Goal: Task Accomplishment & Management: Use online tool/utility

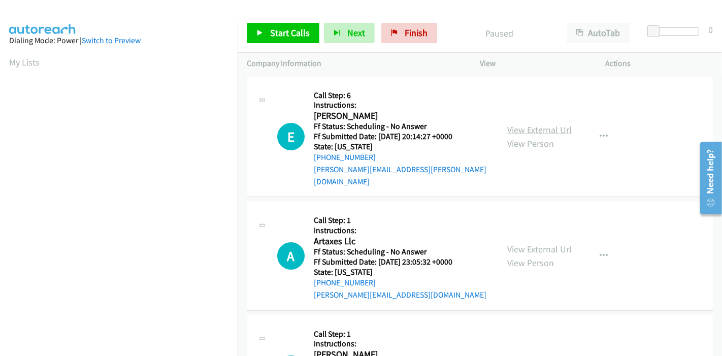
click at [511, 124] on link "View External Url" at bounding box center [539, 130] width 64 height 12
click at [524, 243] on link "View External Url" at bounding box center [539, 249] width 64 height 12
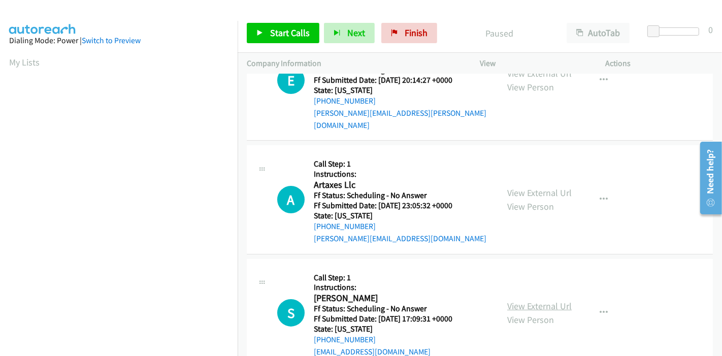
click at [509, 300] on link "View External Url" at bounding box center [539, 306] width 64 height 12
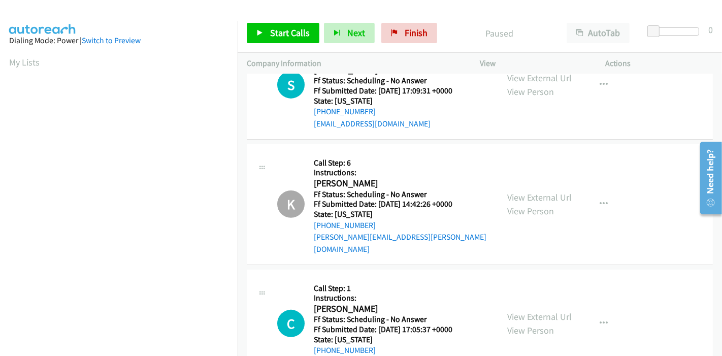
scroll to position [282, 0]
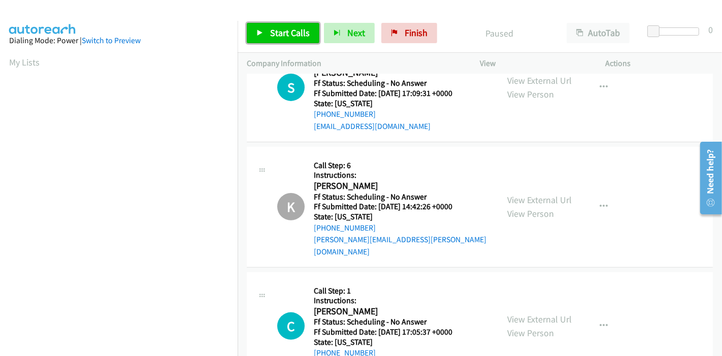
click at [258, 27] on link "Start Calls" at bounding box center [283, 33] width 73 height 20
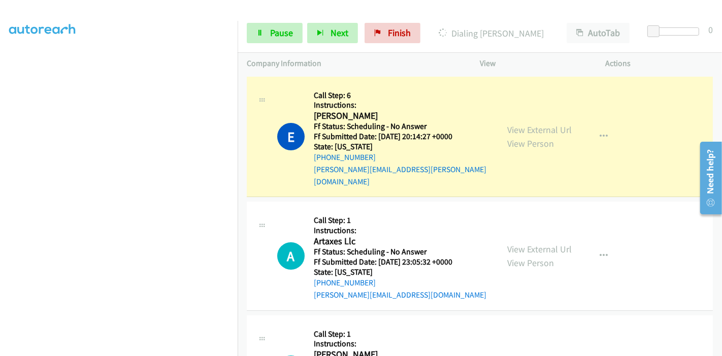
scroll to position [214, 0]
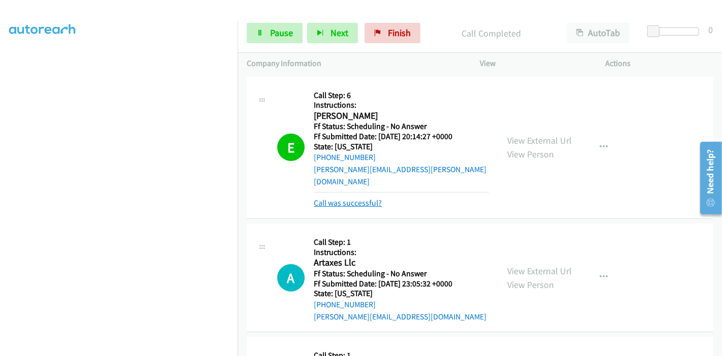
click at [331, 198] on link "Call was successful?" at bounding box center [348, 203] width 68 height 10
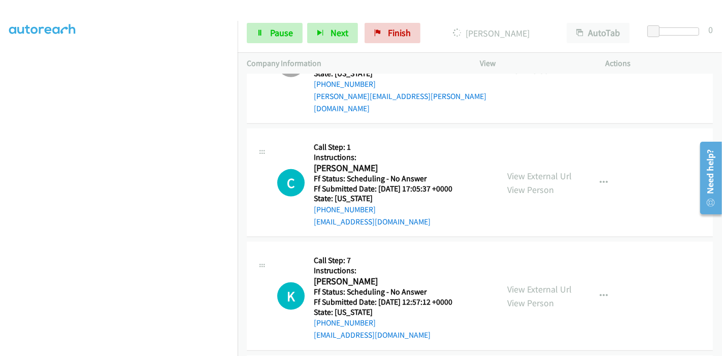
scroll to position [451, 0]
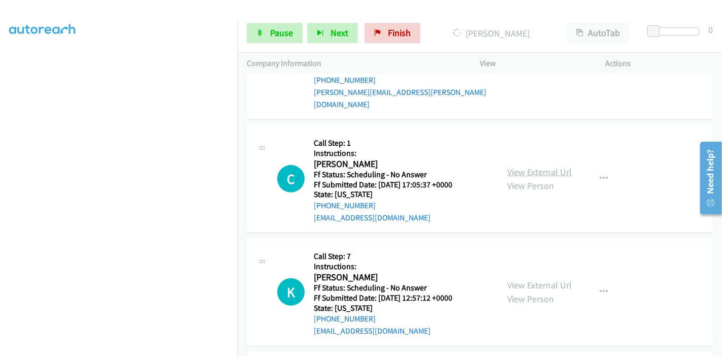
click at [524, 166] on link "View External Url" at bounding box center [539, 172] width 64 height 12
click at [515, 279] on link "View External Url" at bounding box center [539, 285] width 64 height 12
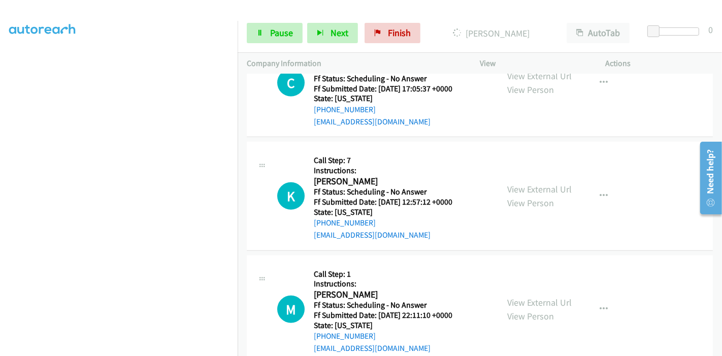
scroll to position [564, 0]
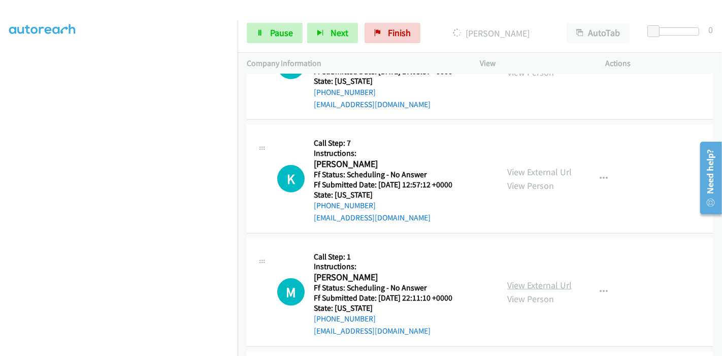
click at [519, 279] on link "View External Url" at bounding box center [539, 285] width 64 height 12
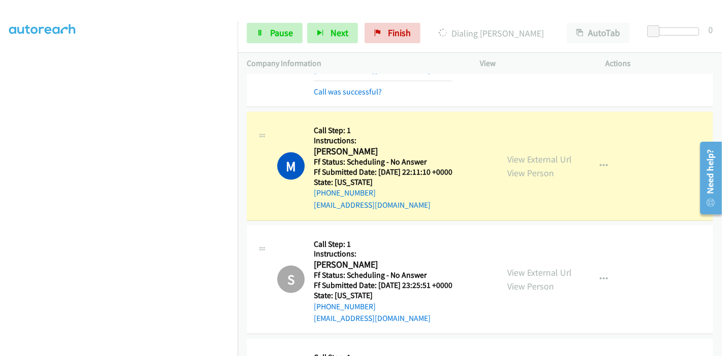
scroll to position [924, 0]
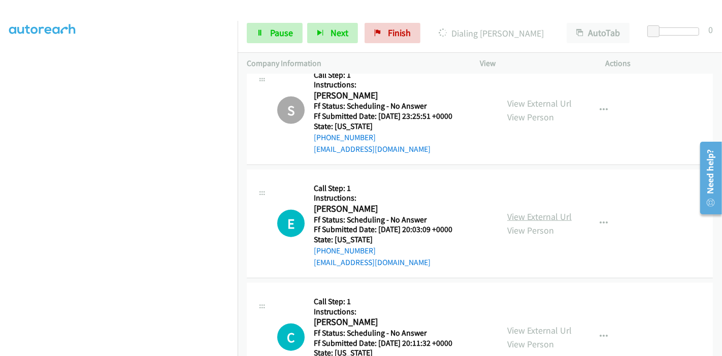
click at [526, 211] on link "View External Url" at bounding box center [539, 217] width 64 height 12
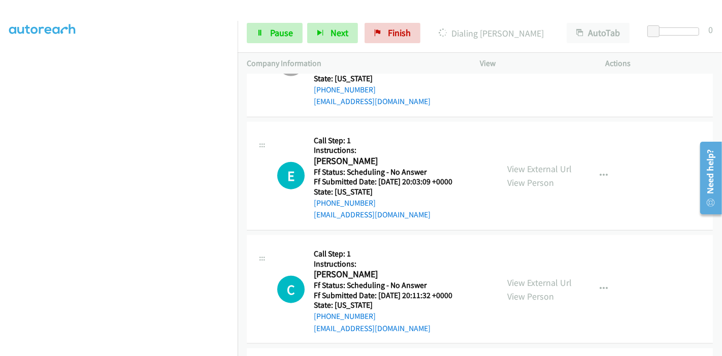
scroll to position [980, 0]
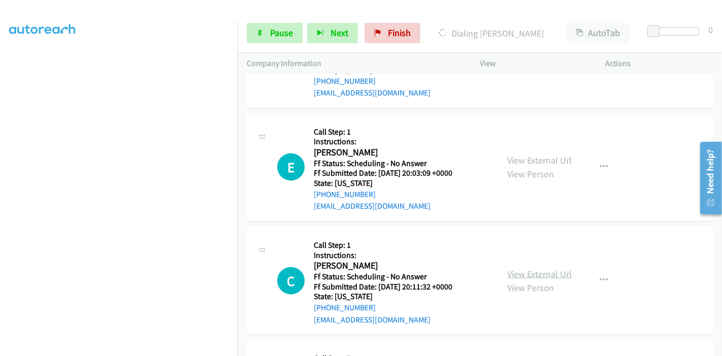
click at [538, 268] on link "View External Url" at bounding box center [539, 274] width 64 height 12
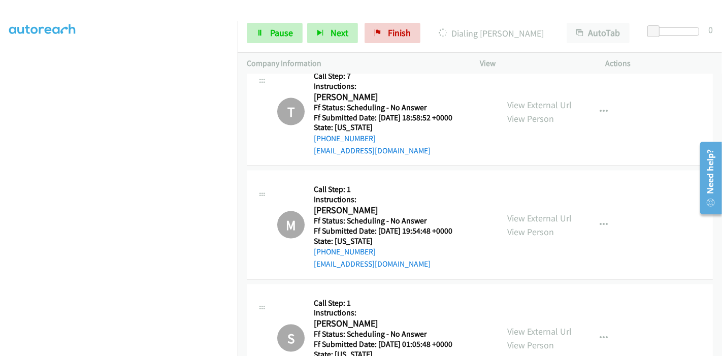
scroll to position [1488, 0]
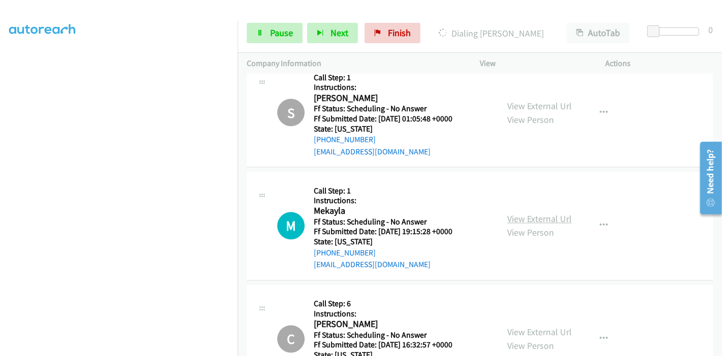
click at [526, 213] on link "View External Url" at bounding box center [539, 219] width 64 height 12
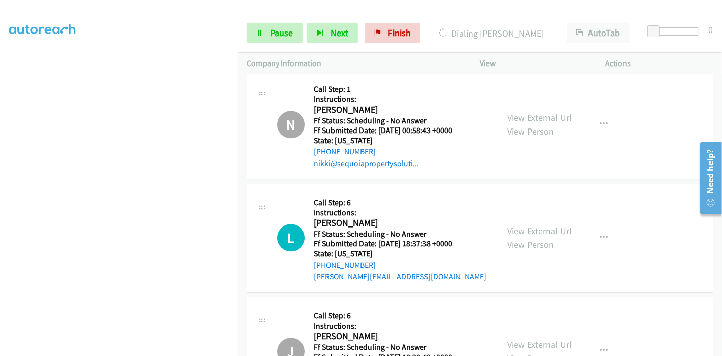
scroll to position [2165, 0]
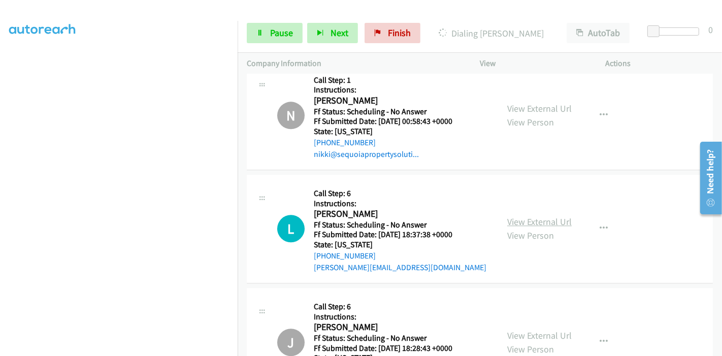
click at [532, 216] on link "View External Url" at bounding box center [539, 222] width 64 height 12
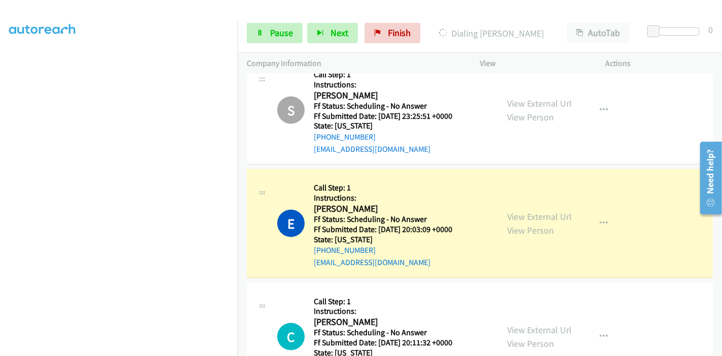
scroll to position [1002, 0]
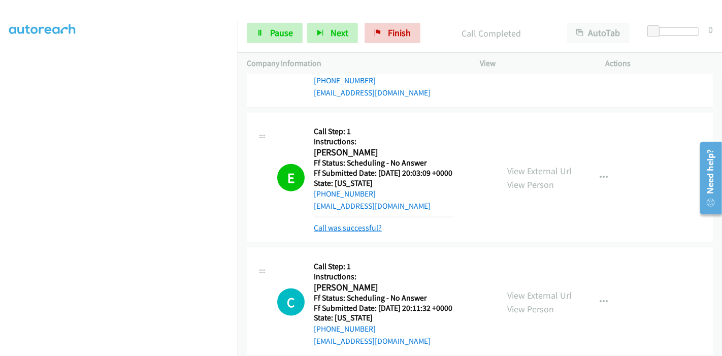
click at [339, 223] on link "Call was successful?" at bounding box center [348, 228] width 68 height 10
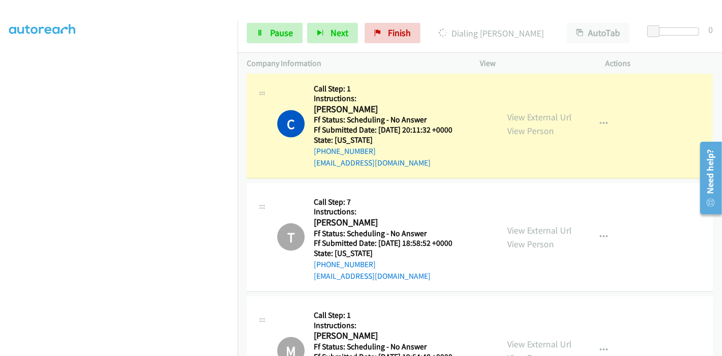
scroll to position [1115, 0]
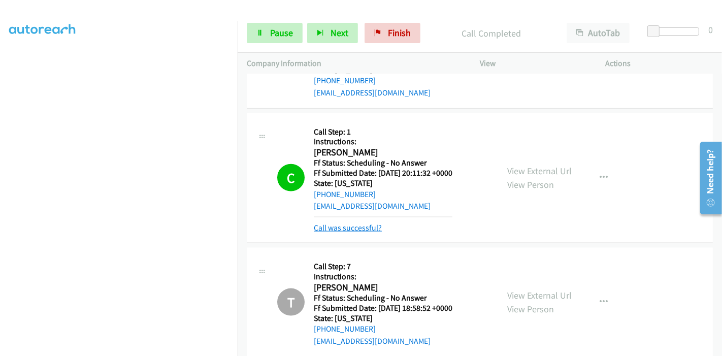
click at [345, 223] on link "Call was successful?" at bounding box center [348, 228] width 68 height 10
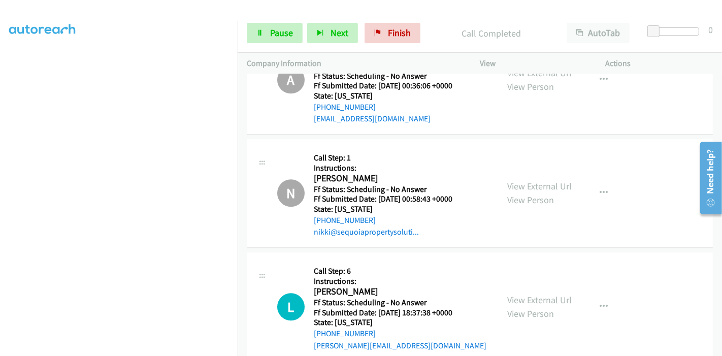
scroll to position [2152, 0]
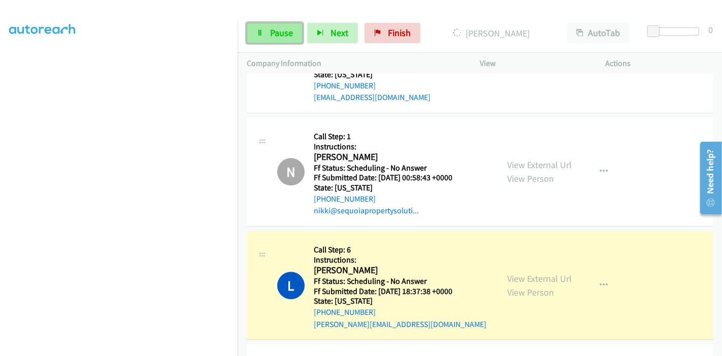
click at [257, 34] on icon at bounding box center [259, 33] width 7 height 7
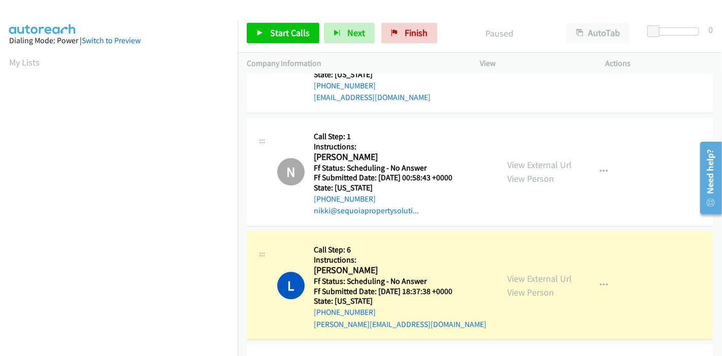
scroll to position [214, 0]
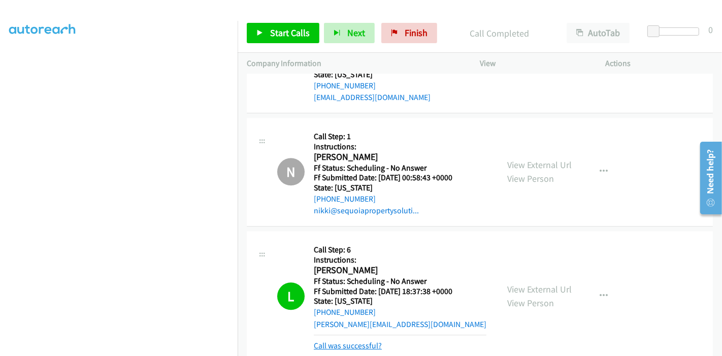
click at [341, 341] on link "Call was successful?" at bounding box center [348, 346] width 68 height 10
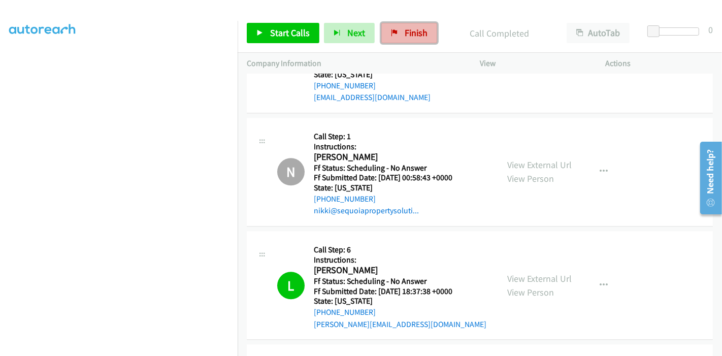
click at [418, 36] on span "Finish" at bounding box center [416, 33] width 23 height 12
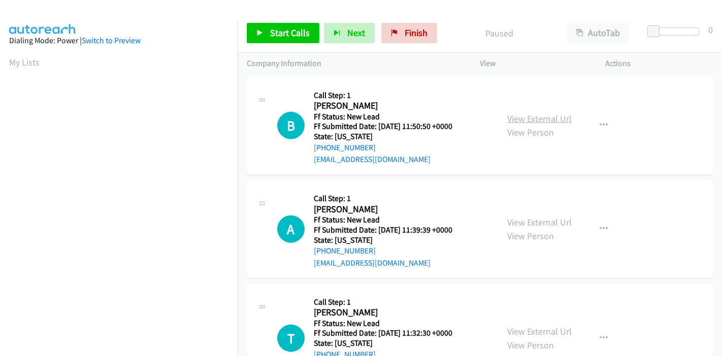
click at [523, 116] on link "View External Url" at bounding box center [539, 119] width 64 height 12
click at [525, 220] on link "View External Url" at bounding box center [539, 222] width 64 height 12
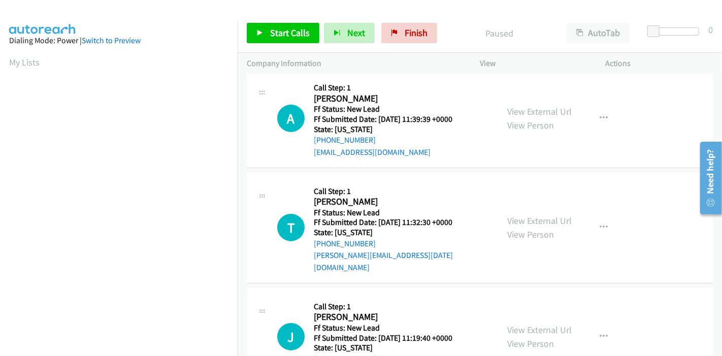
scroll to position [113, 0]
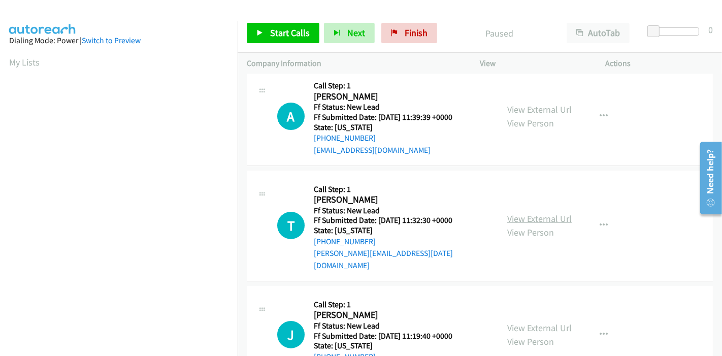
click at [518, 213] on link "View External Url" at bounding box center [539, 219] width 64 height 12
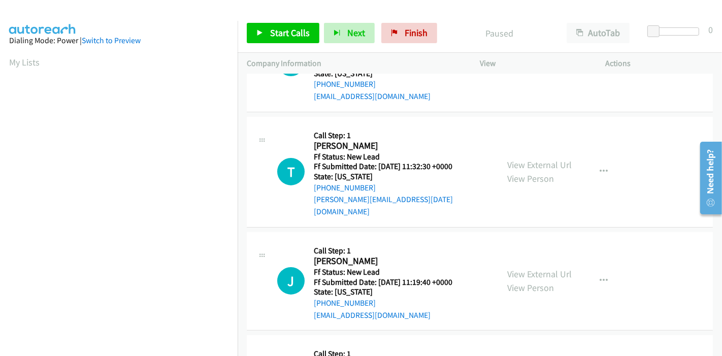
scroll to position [225, 0]
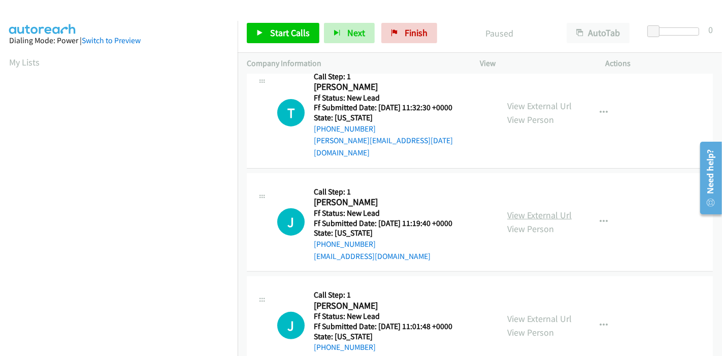
click at [534, 209] on link "View External Url" at bounding box center [539, 215] width 64 height 12
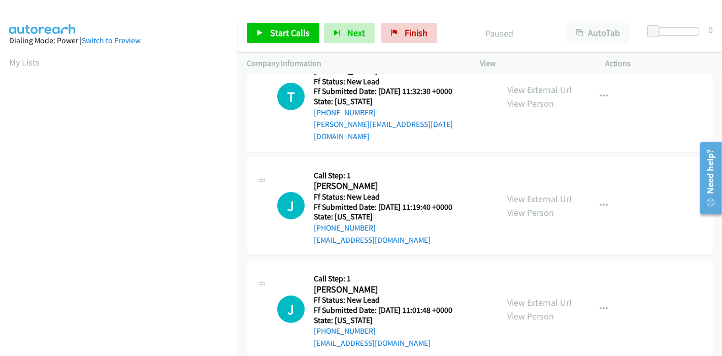
scroll to position [247, 0]
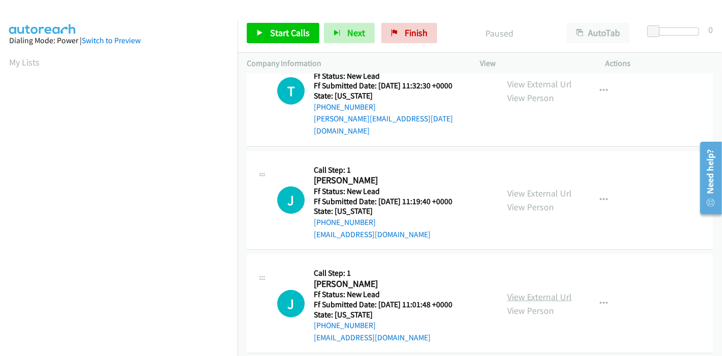
click at [525, 291] on link "View External Url" at bounding box center [539, 297] width 64 height 12
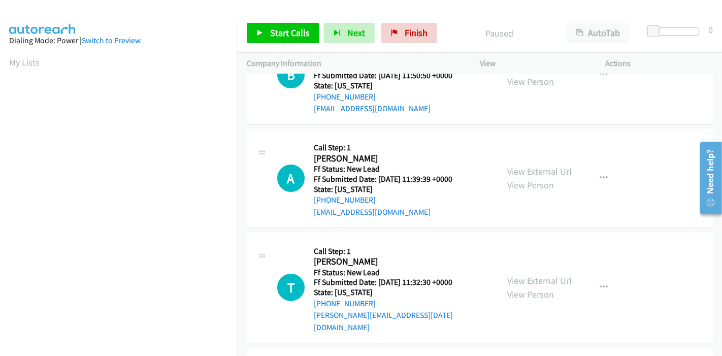
scroll to position [0, 0]
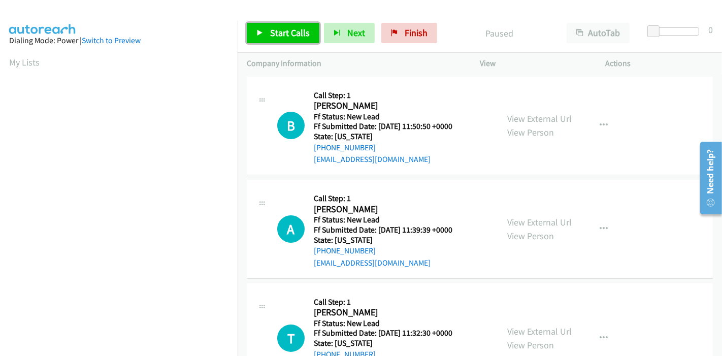
click at [277, 36] on span "Start Calls" at bounding box center [290, 33] width 40 height 12
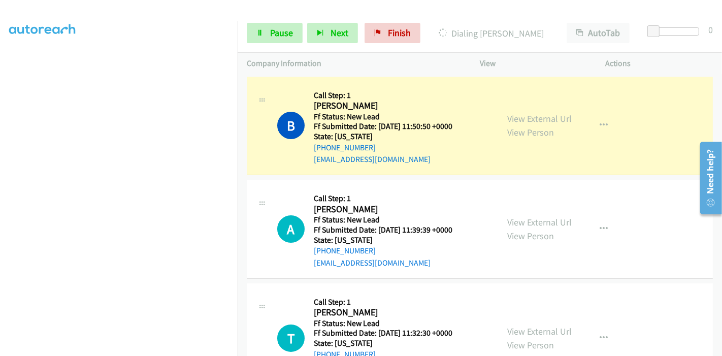
scroll to position [214, 0]
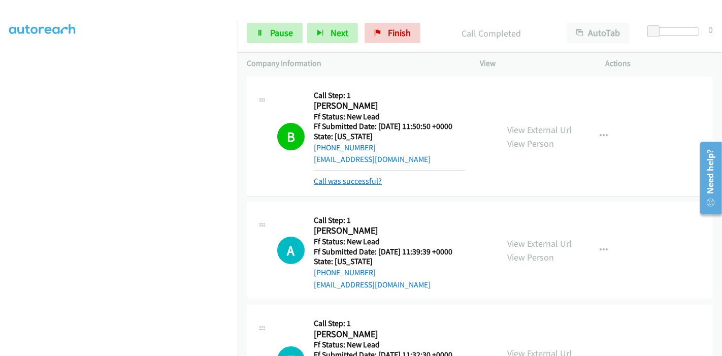
click at [346, 183] on link "Call was successful?" at bounding box center [348, 181] width 68 height 10
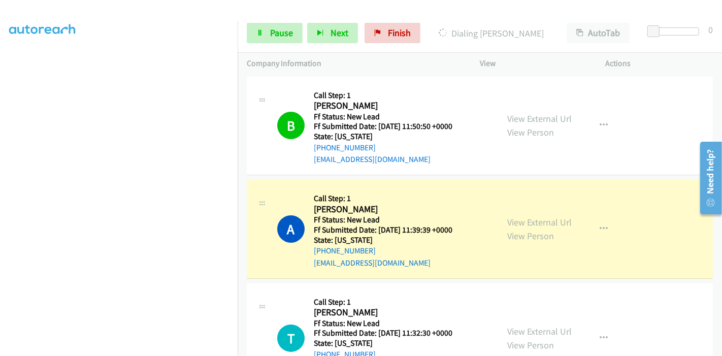
scroll to position [56, 0]
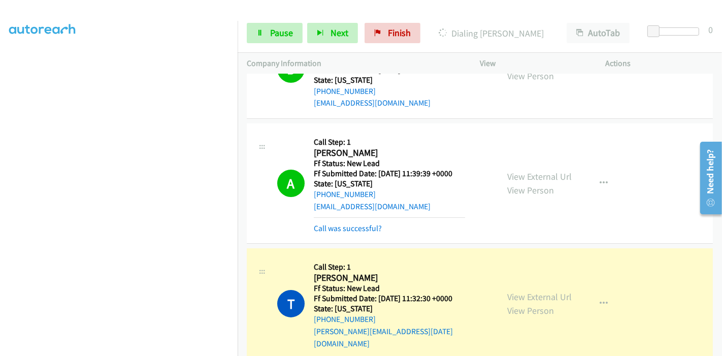
drag, startPoint x: 331, startPoint y: 230, endPoint x: 340, endPoint y: 242, distance: 14.4
click at [331, 230] on link "Call was successful?" at bounding box center [348, 228] width 68 height 10
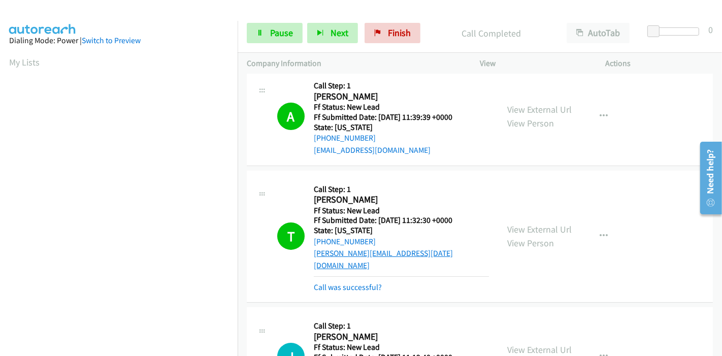
scroll to position [214, 0]
click at [350, 282] on link "Call was successful?" at bounding box center [348, 287] width 68 height 10
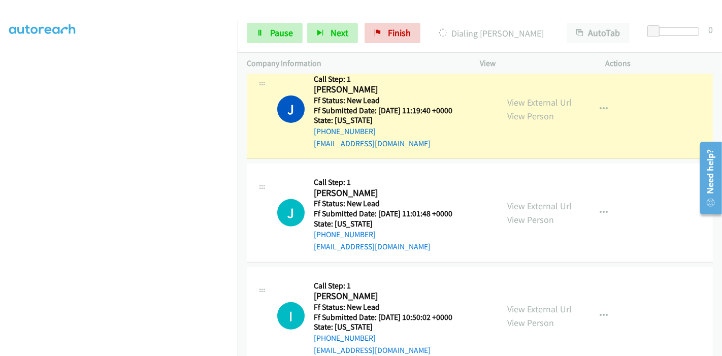
scroll to position [0, 0]
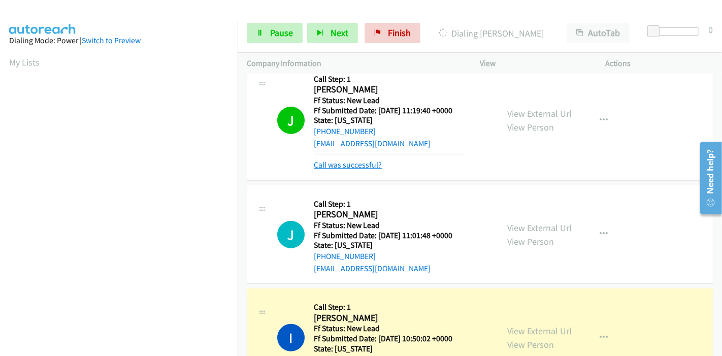
click at [353, 160] on link "Call was successful?" at bounding box center [348, 165] width 68 height 10
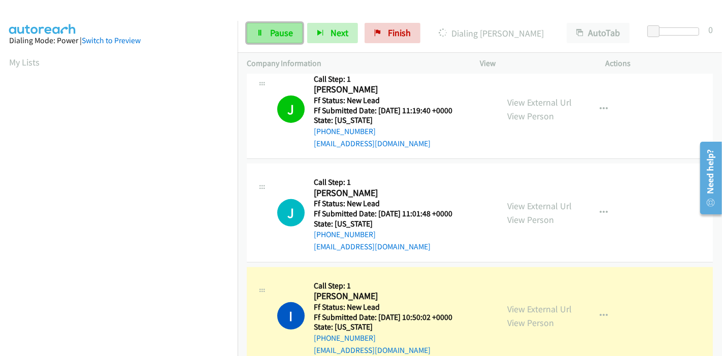
click at [279, 37] on span "Pause" at bounding box center [281, 33] width 23 height 12
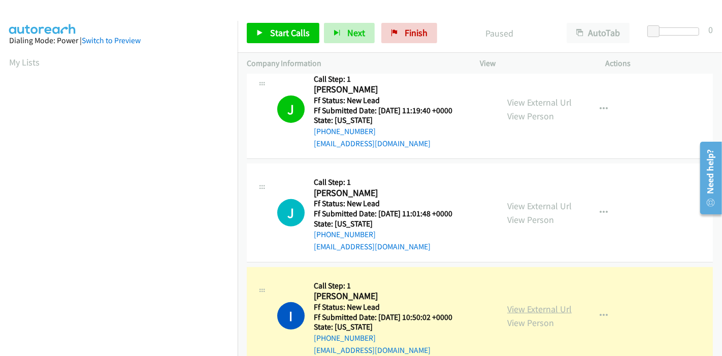
click at [517, 303] on link "View External Url" at bounding box center [539, 309] width 64 height 12
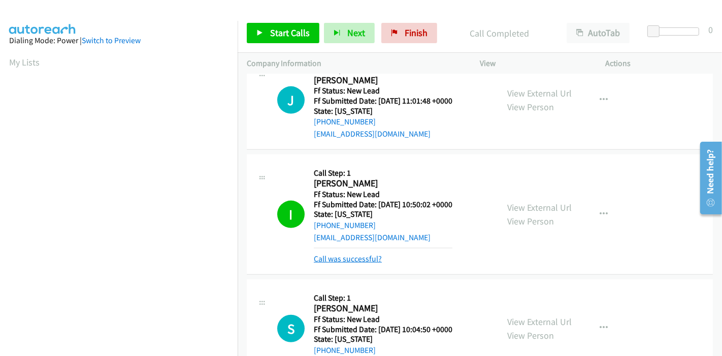
click at [371, 254] on link "Call was successful?" at bounding box center [348, 259] width 68 height 10
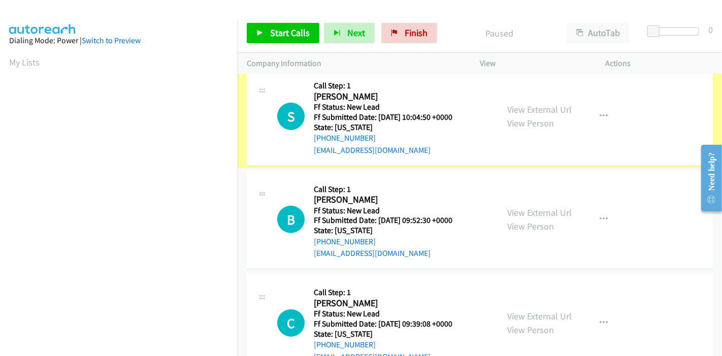
scroll to position [113, 0]
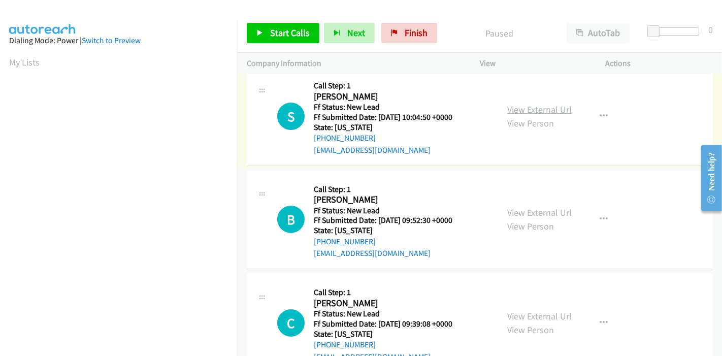
click at [526, 112] on link "View External Url" at bounding box center [539, 110] width 64 height 12
click at [519, 209] on link "View External Url" at bounding box center [539, 213] width 64 height 12
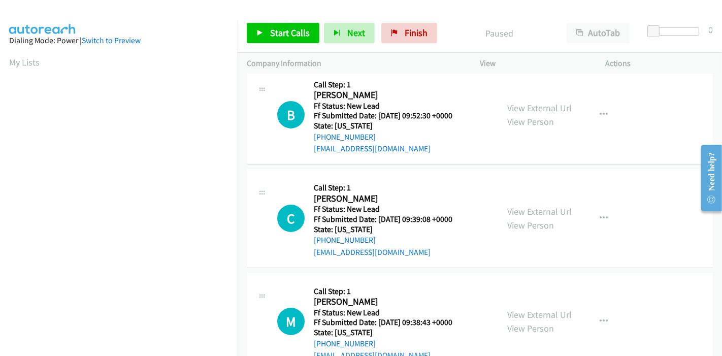
scroll to position [247, 0]
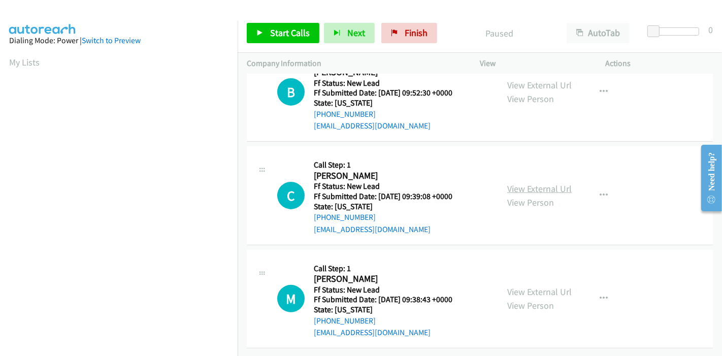
click at [533, 183] on link "View External Url" at bounding box center [539, 189] width 64 height 12
click at [529, 286] on link "View External Url" at bounding box center [539, 292] width 64 height 12
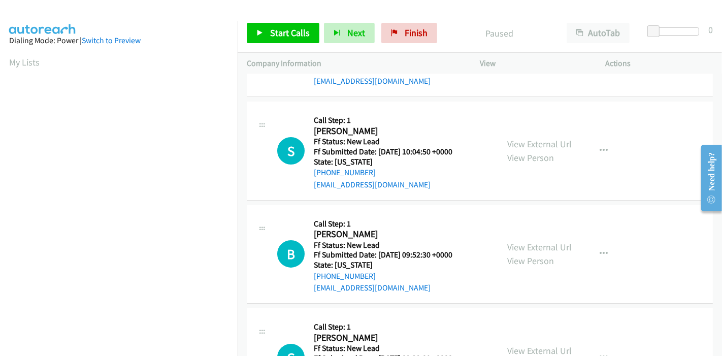
scroll to position [0, 0]
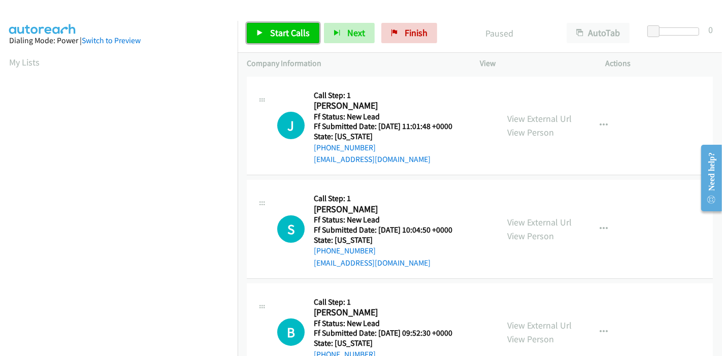
click at [277, 31] on span "Start Calls" at bounding box center [290, 33] width 40 height 12
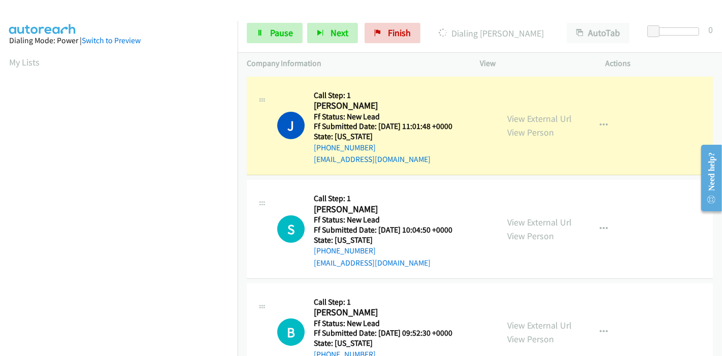
scroll to position [214, 0]
